Goal: Task Accomplishment & Management: Use online tool/utility

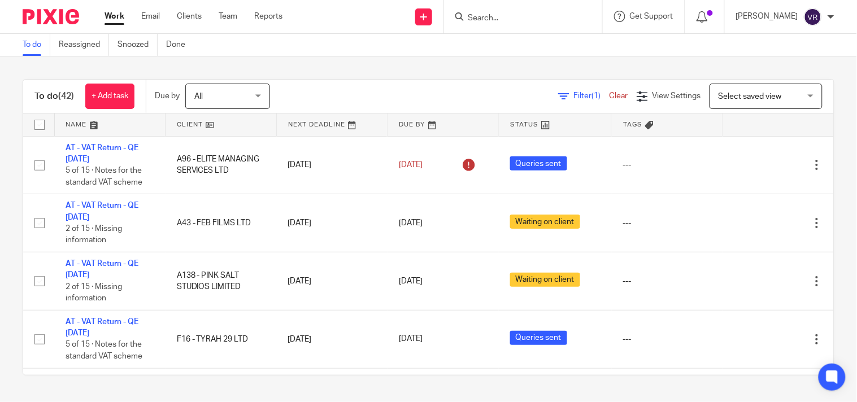
scroll to position [2421, 0]
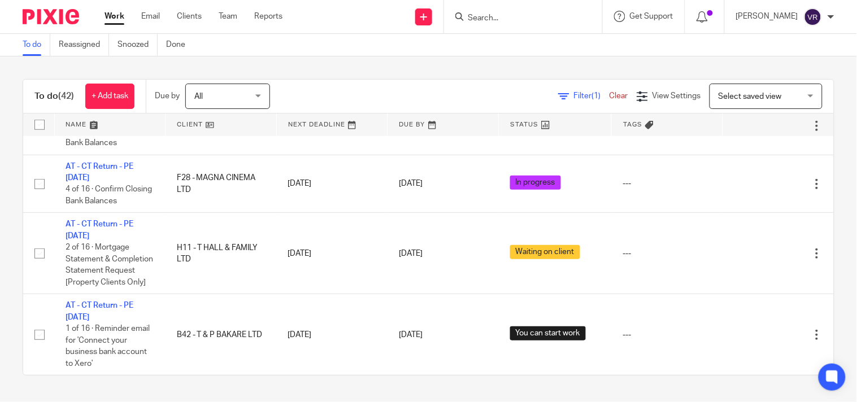
click at [395, 58] on div "To do (42) + Add task Due by All All [DATE] [DATE] This week Next week This mon…" at bounding box center [428, 227] width 857 height 342
click at [456, 63] on div "To do (42) + Add task Due by All All [DATE] [DATE] This week Next week This mon…" at bounding box center [428, 227] width 857 height 342
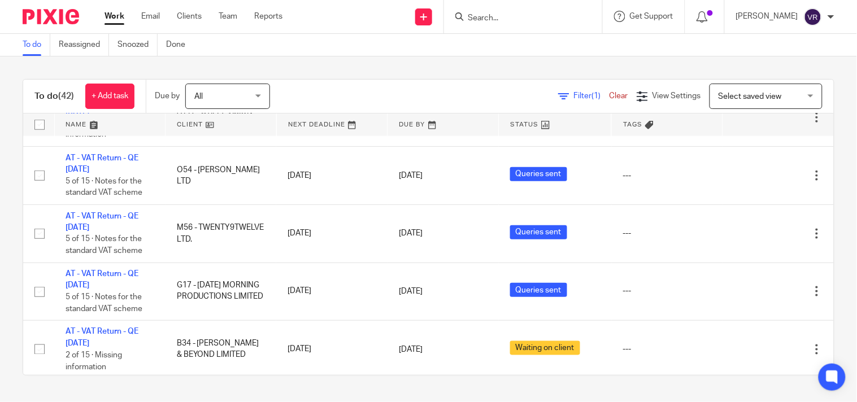
click at [409, 71] on div "To do (42) + Add task Due by All All [DATE] [DATE] This week Next week This mon…" at bounding box center [428, 227] width 857 height 342
click at [496, 51] on div "To do Reassigned Snoozed Done" at bounding box center [428, 45] width 857 height 23
click at [531, 52] on div "To do Reassigned Snoozed Done" at bounding box center [428, 45] width 857 height 23
click at [503, 56] on div "To do (42) + Add task Due by All All [DATE] [DATE] This week Next week This mon…" at bounding box center [428, 227] width 857 height 342
click at [519, 19] on input "Search" at bounding box center [517, 19] width 102 height 10
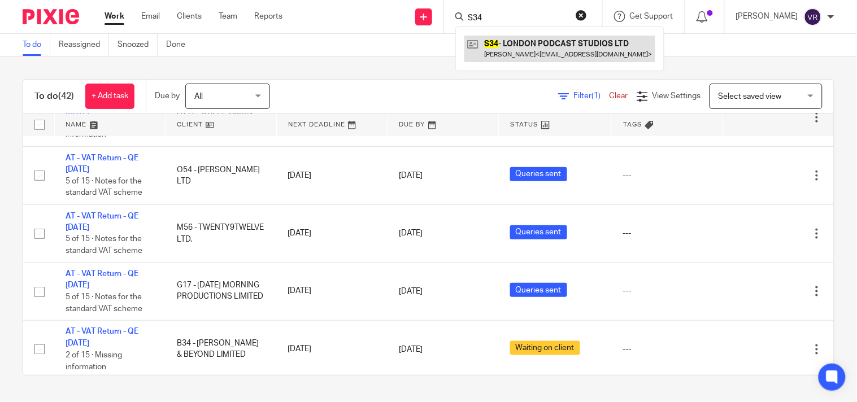
type input "S34"
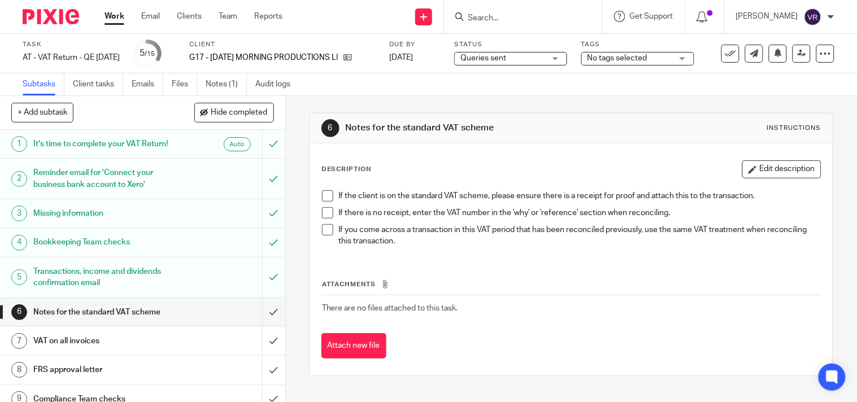
click at [515, 85] on div "Subtasks Client tasks Emails Files Notes (1) Audit logs" at bounding box center [428, 84] width 857 height 23
click at [567, 59] on div "Queries sent Queries sent" at bounding box center [510, 59] width 113 height 14
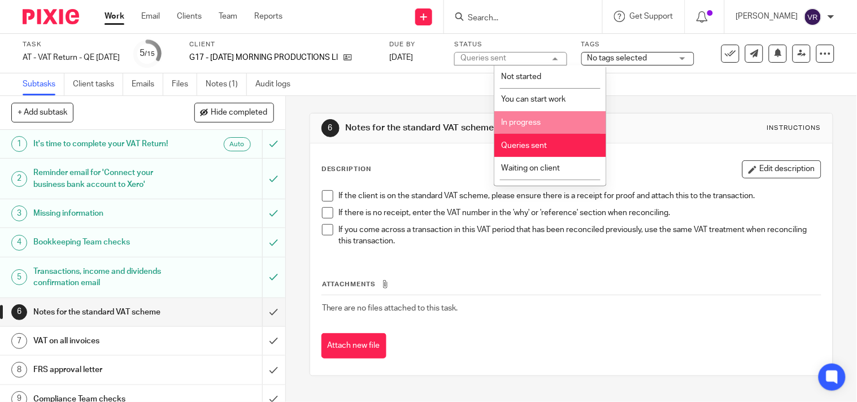
click at [531, 119] on li "In progress" at bounding box center [550, 122] width 112 height 23
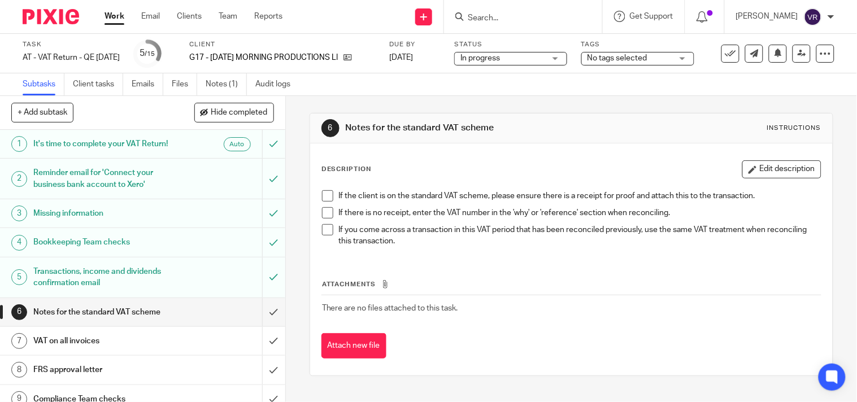
click at [516, 83] on div "Subtasks Client tasks Emails Files Notes (1) Audit logs" at bounding box center [428, 84] width 857 height 23
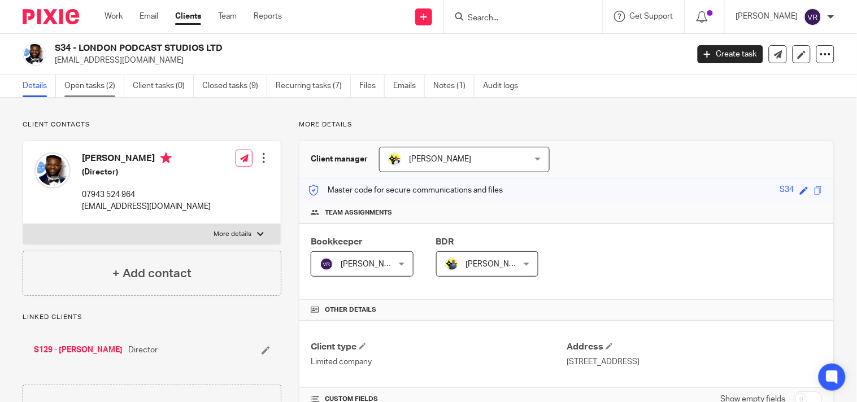
click at [93, 87] on link "Open tasks (2)" at bounding box center [94, 86] width 60 height 22
